Goal: Navigation & Orientation: Find specific page/section

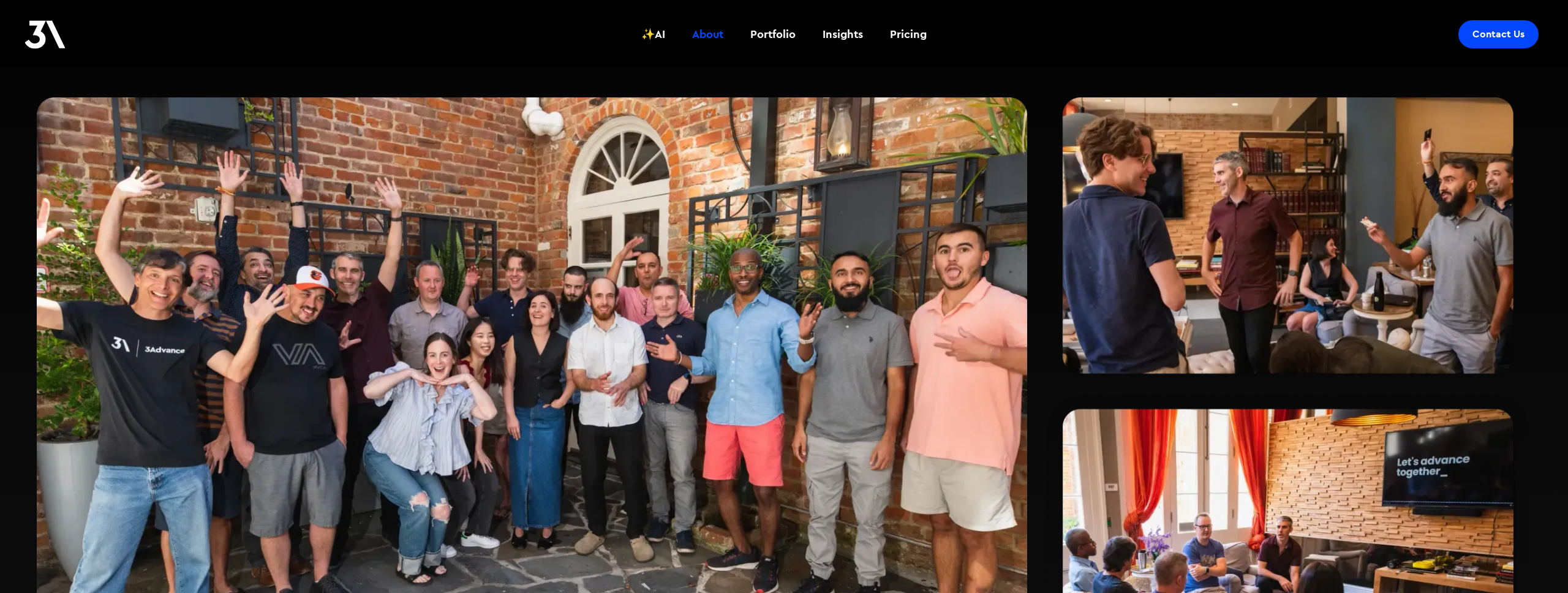
scroll to position [344, 0]
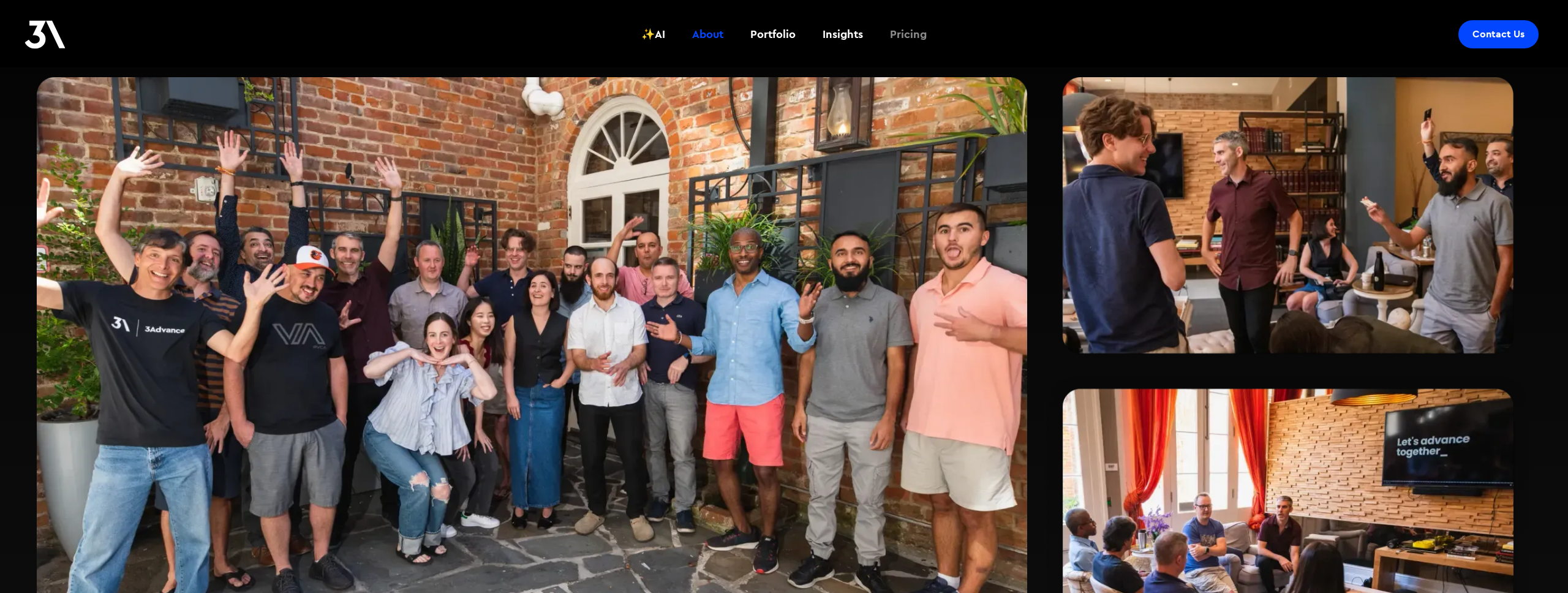
click at [905, 35] on div "Pricing" at bounding box center [908, 35] width 37 height 16
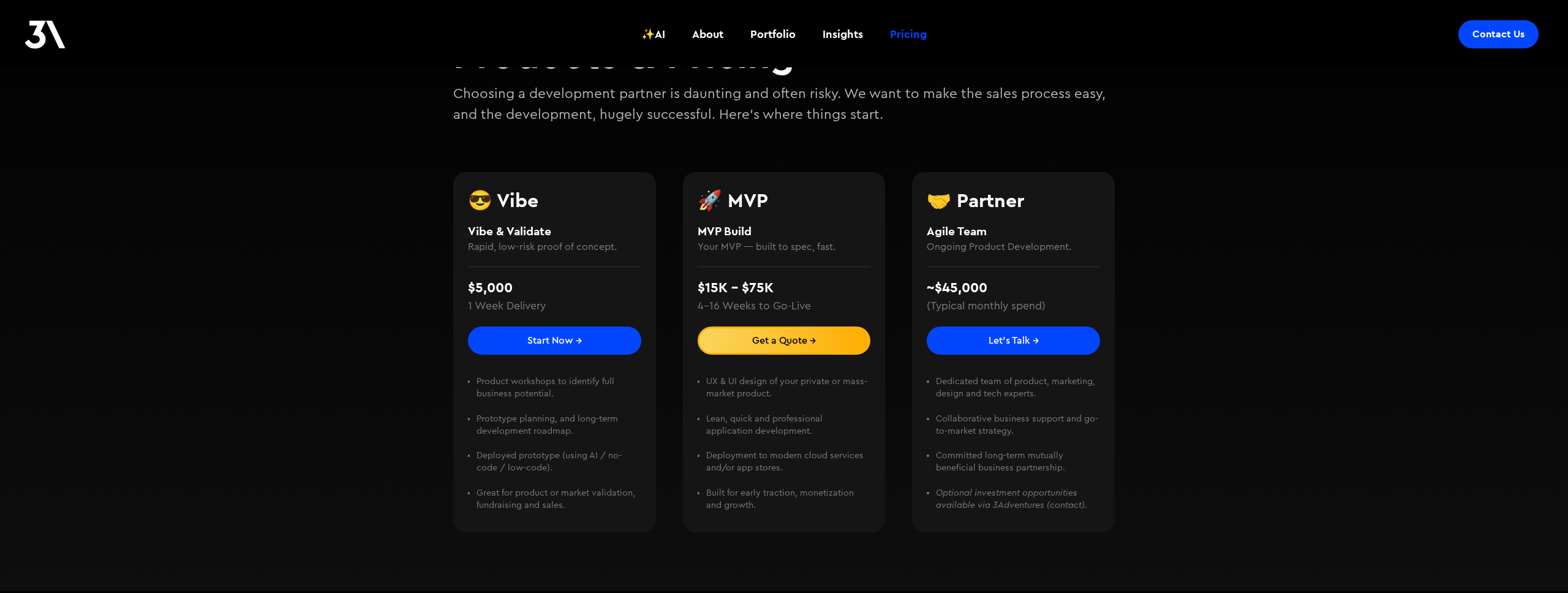
scroll to position [166, 0]
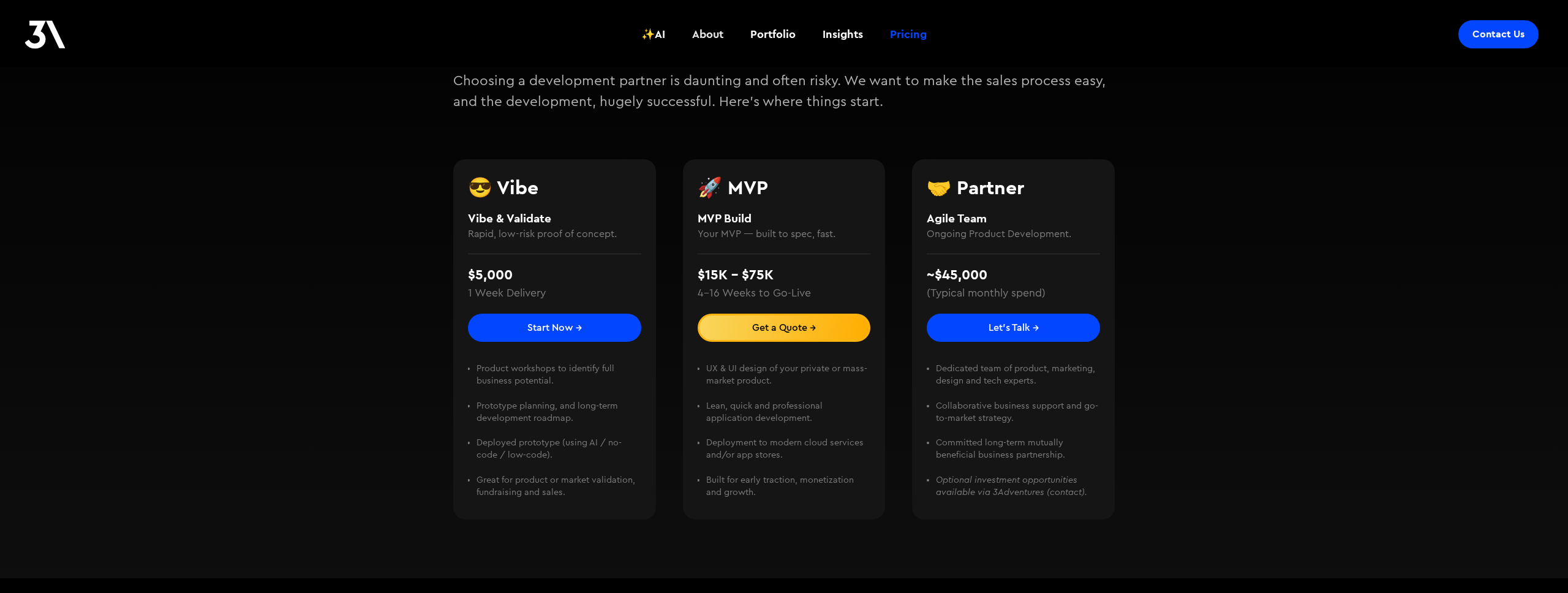
click at [709, 39] on div "About" at bounding box center [707, 35] width 31 height 16
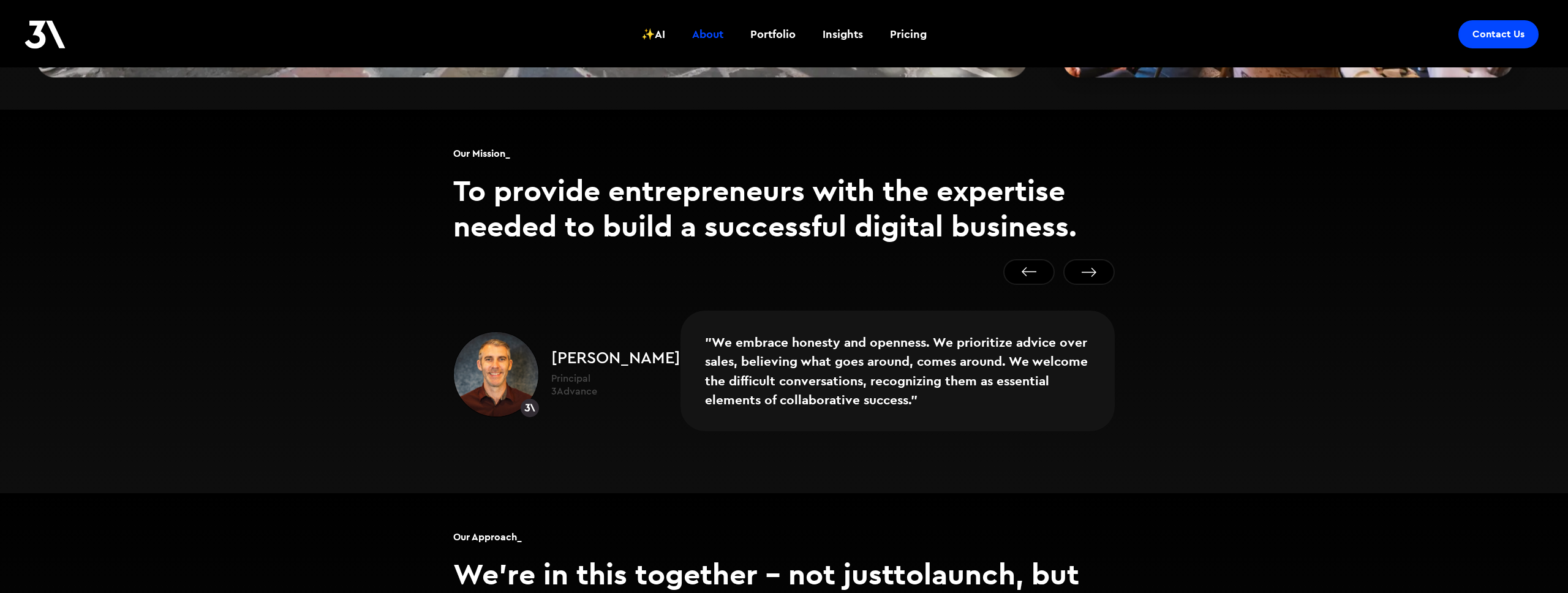
scroll to position [946, 0]
